Goal: Task Accomplishment & Management: Use online tool/utility

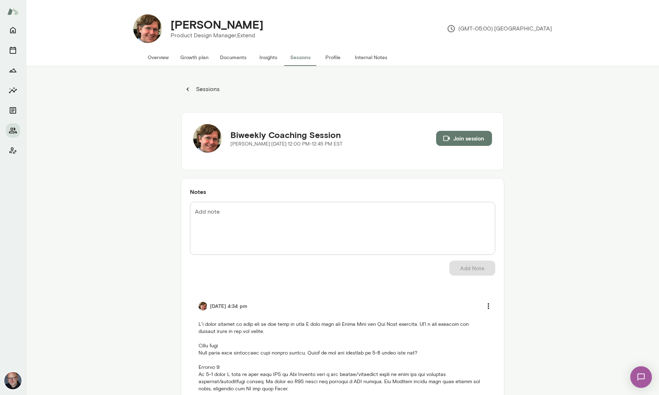
scroll to position [170, 0]
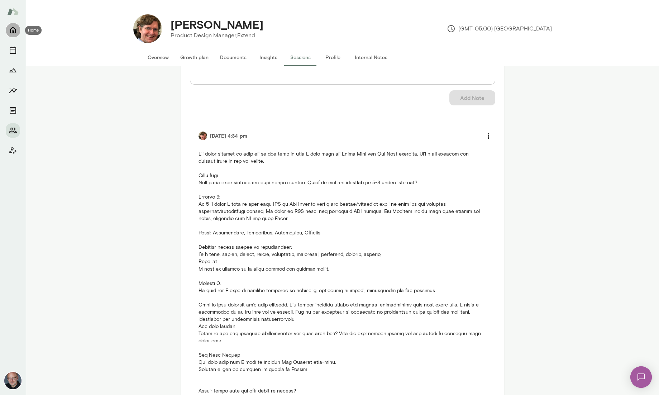
click at [13, 33] on icon "Home" at bounding box center [13, 30] width 9 height 9
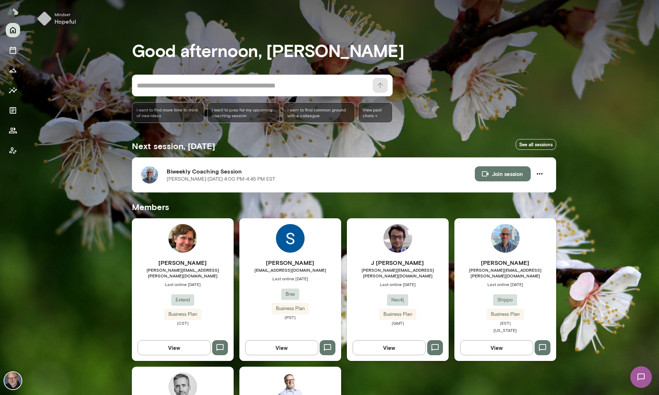
click at [48, 19] on img "button" at bounding box center [44, 18] width 14 height 14
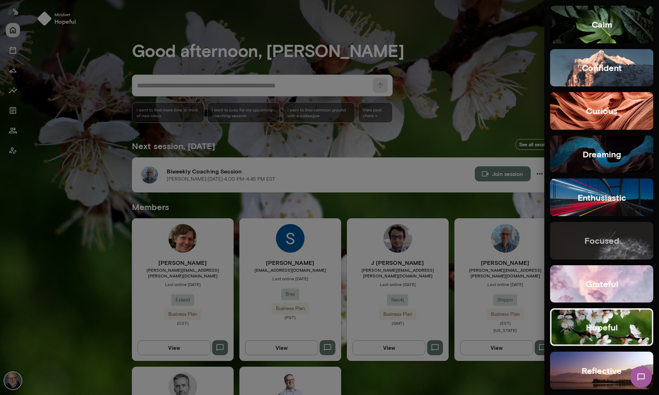
click at [611, 242] on h5 "focused" at bounding box center [601, 240] width 35 height 11
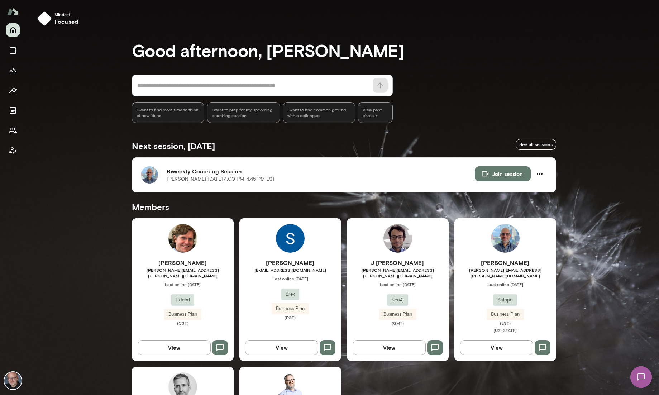
click at [245, 113] on span "I want to prep for my upcoming coaching session" at bounding box center [243, 112] width 63 height 11
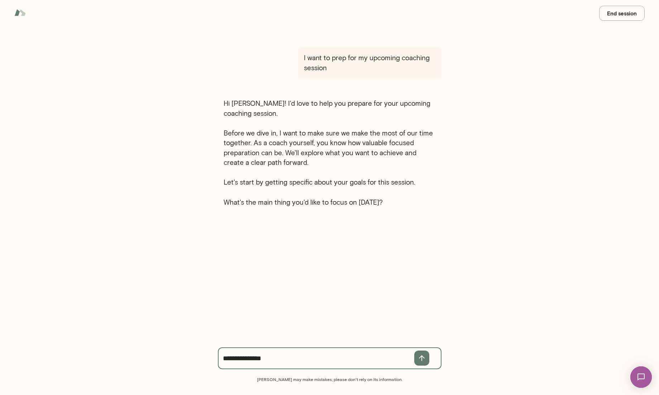
type textarea "**********"
click at [633, 16] on button "End session" at bounding box center [621, 13] width 45 height 15
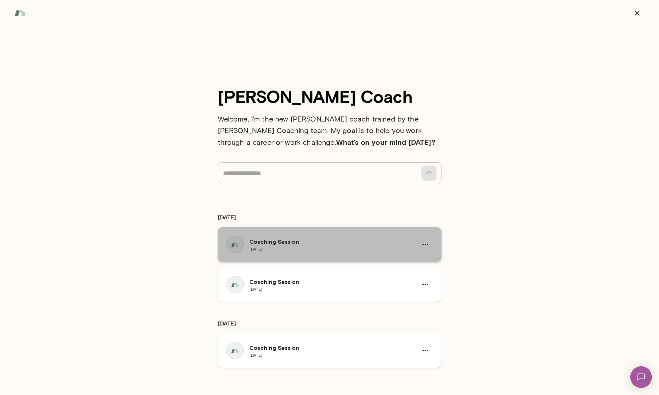
click at [335, 242] on h6 "Coaching Session" at bounding box center [330, 241] width 163 height 9
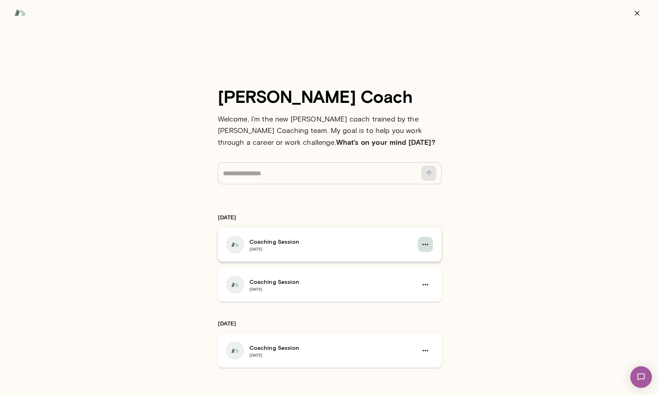
click at [424, 244] on icon "button" at bounding box center [425, 244] width 6 height 1
click at [353, 209] on div at bounding box center [329, 197] width 659 height 395
click at [20, 15] on img at bounding box center [19, 13] width 11 height 14
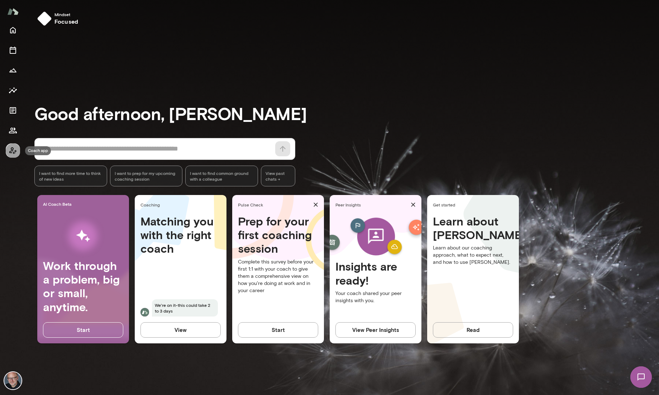
click at [14, 155] on button "Coach app" at bounding box center [13, 150] width 14 height 14
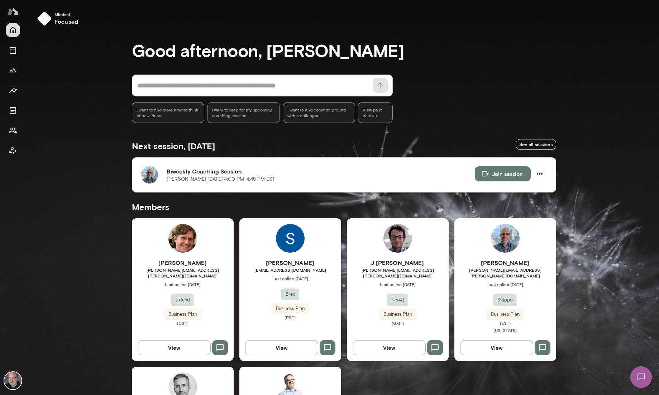
click at [13, 380] on img at bounding box center [12, 380] width 17 height 17
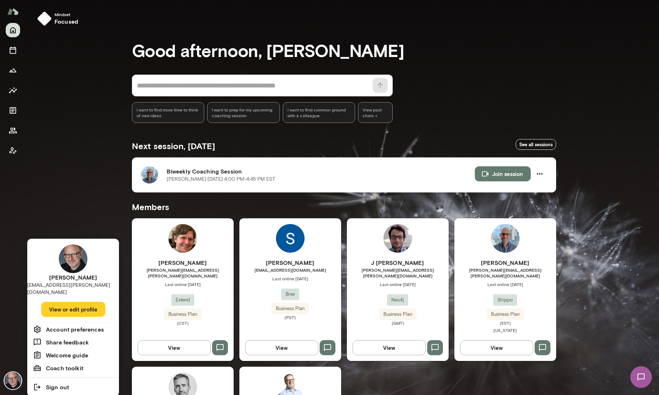
click at [74, 302] on button "View or edit profile" at bounding box center [73, 309] width 64 height 15
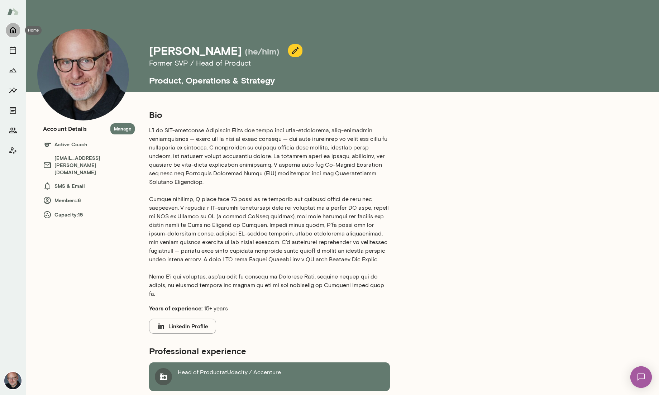
click at [16, 28] on icon "Home" at bounding box center [13, 30] width 9 height 9
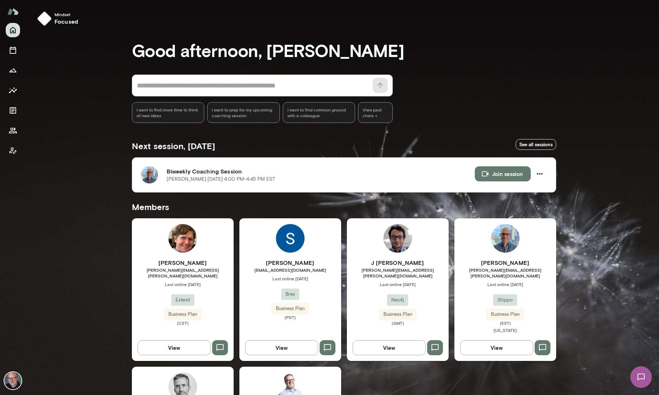
click at [18, 374] on img at bounding box center [12, 380] width 17 height 17
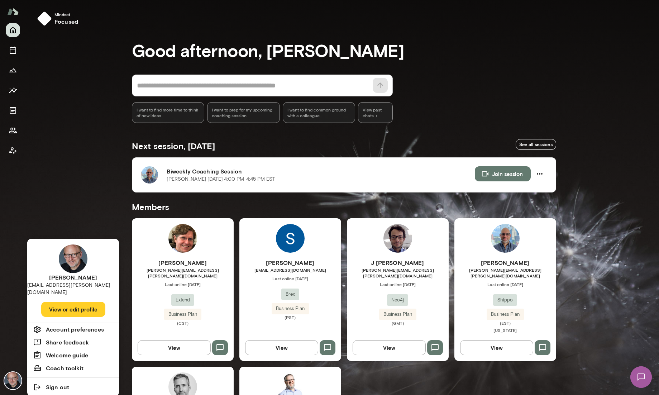
click at [64, 363] on h6 "Coach toolkit" at bounding box center [65, 367] width 38 height 9
